Goal: Task Accomplishment & Management: Complete application form

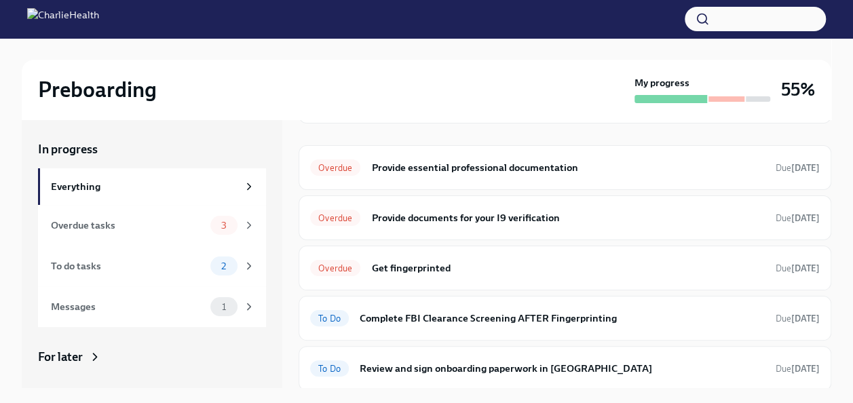
scroll to position [98, 0]
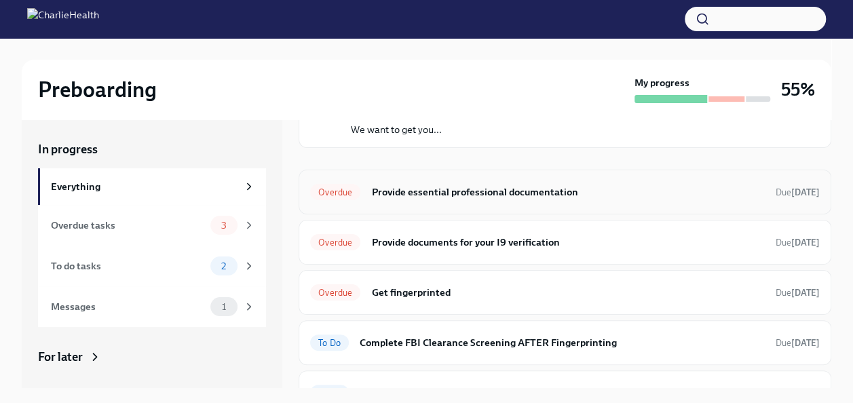
click at [449, 187] on h6 "Provide essential professional documentation" at bounding box center [568, 192] width 394 height 15
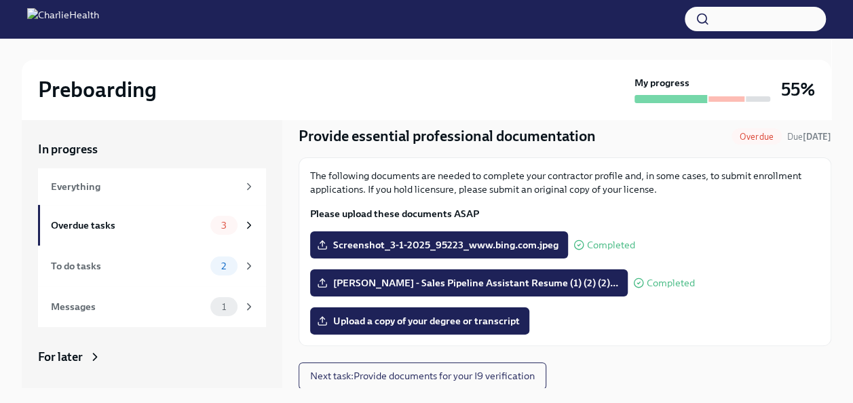
scroll to position [23, 0]
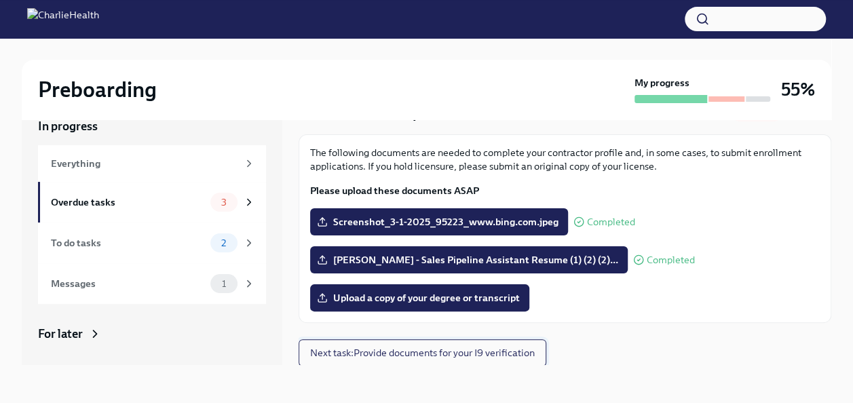
click at [389, 360] on button "Next task : Provide documents for your I9 verification" at bounding box center [423, 352] width 248 height 27
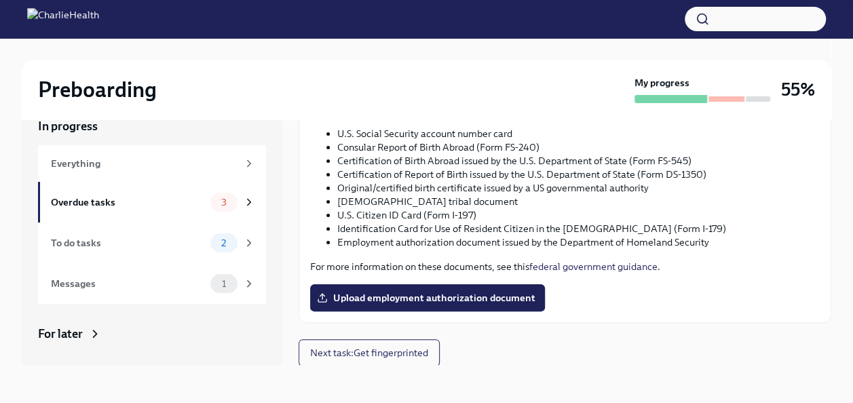
scroll to position [711, 0]
click at [375, 367] on div "In progress Everything Overdue tasks 3 To do tasks 2 Messages 1 For later Archi…" at bounding box center [427, 241] width 810 height 291
click at [390, 356] on span "Next task : Get fingerprinted" at bounding box center [369, 353] width 118 height 14
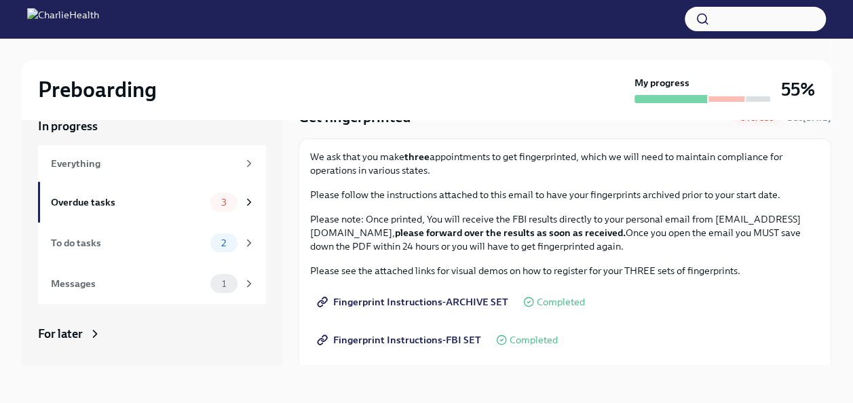
scroll to position [41, 0]
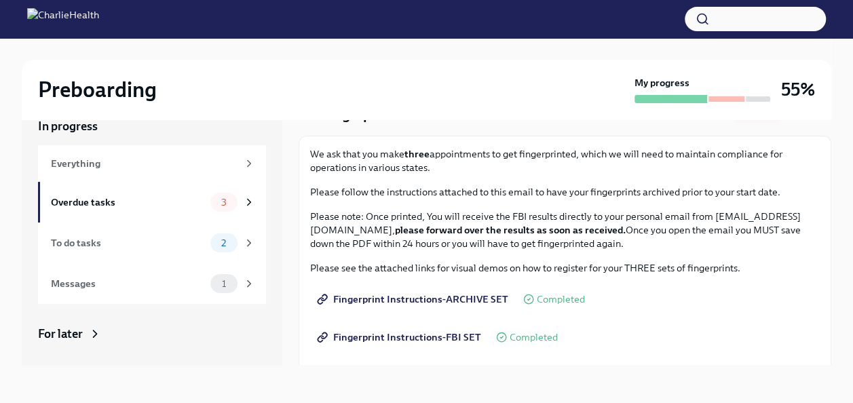
click at [481, 303] on span "Fingerprint Instructions-ARCHIVE SET" at bounding box center [414, 300] width 189 height 14
